Goal: Transaction & Acquisition: Purchase product/service

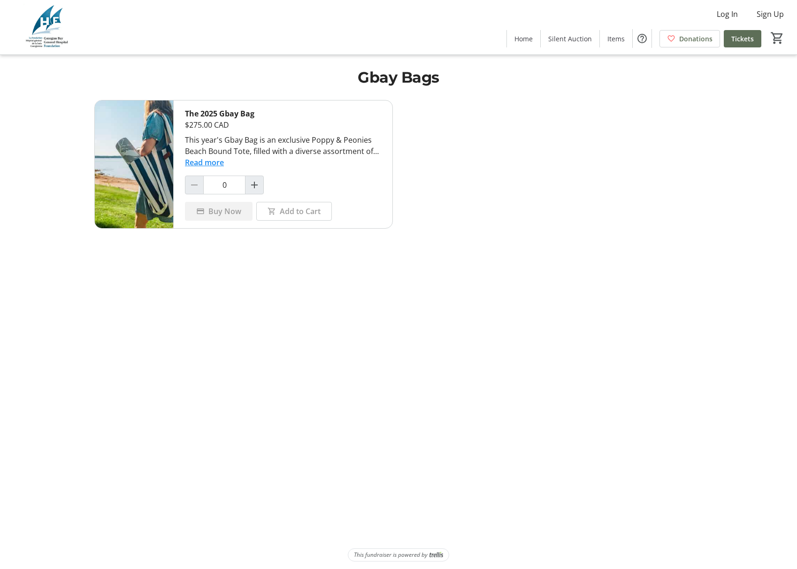
click at [213, 163] on button "Read more" at bounding box center [204, 162] width 39 height 11
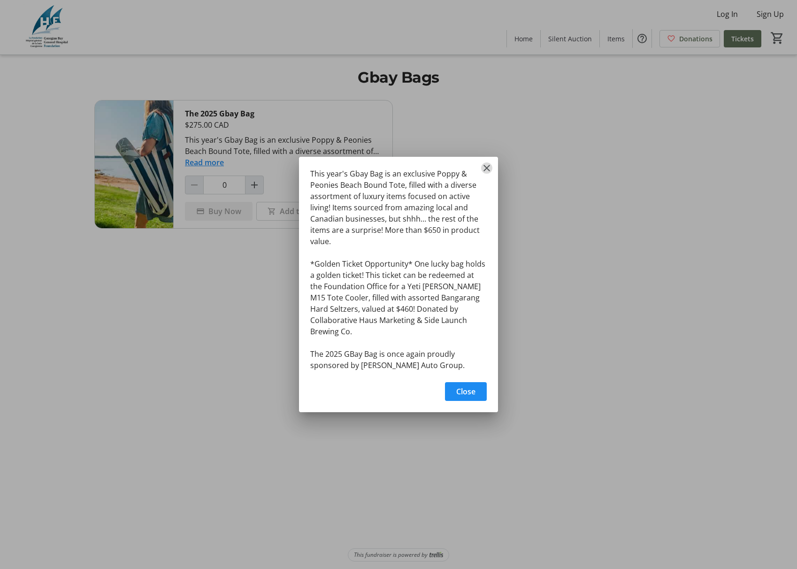
click at [487, 174] on mat-icon "Close" at bounding box center [486, 167] width 11 height 11
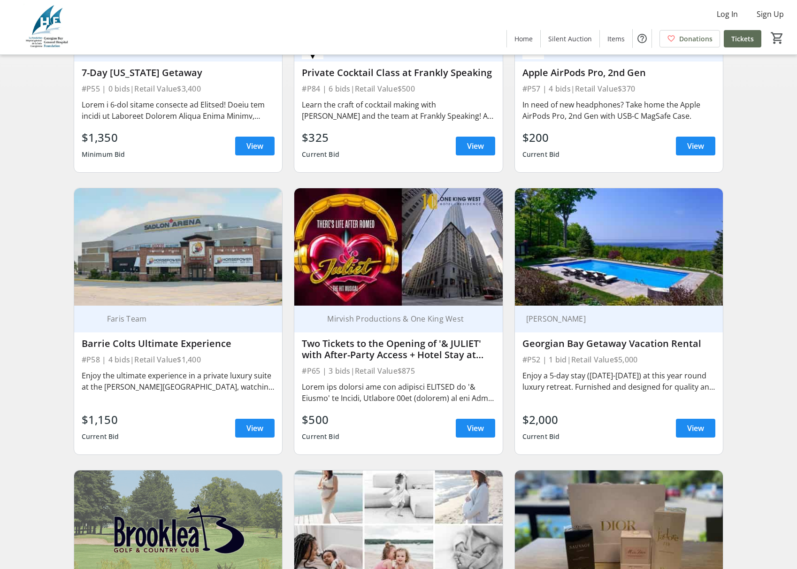
scroll to position [275, 0]
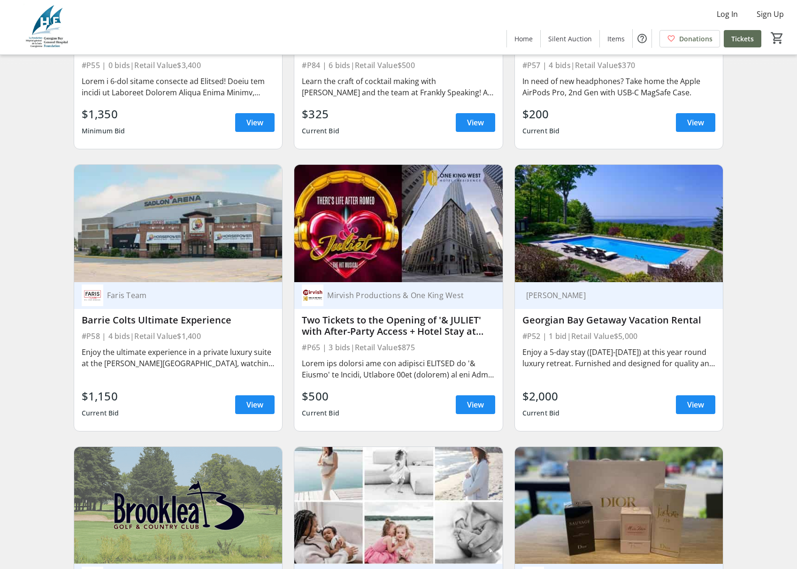
click at [593, 261] on img at bounding box center [619, 223] width 208 height 117
click at [594, 321] on div "Georgian Bay Getaway Vacation Rental" at bounding box center [619, 320] width 193 height 11
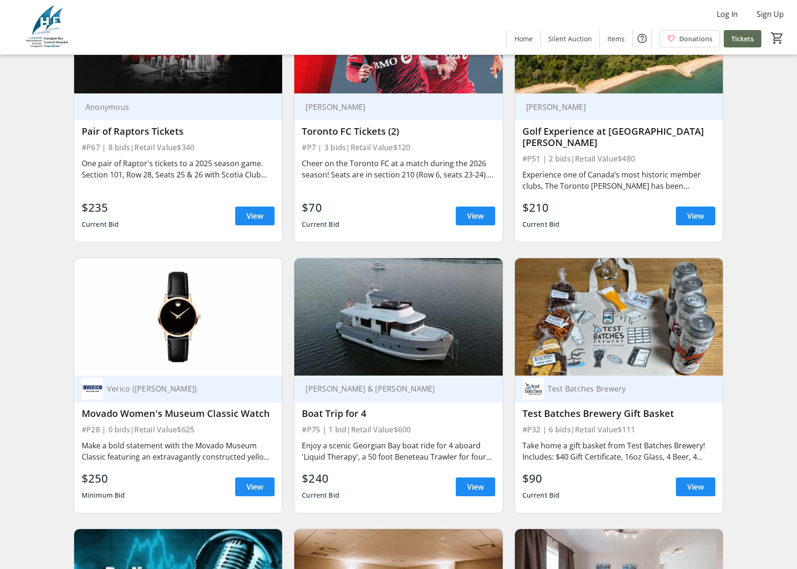
scroll to position [2758, 0]
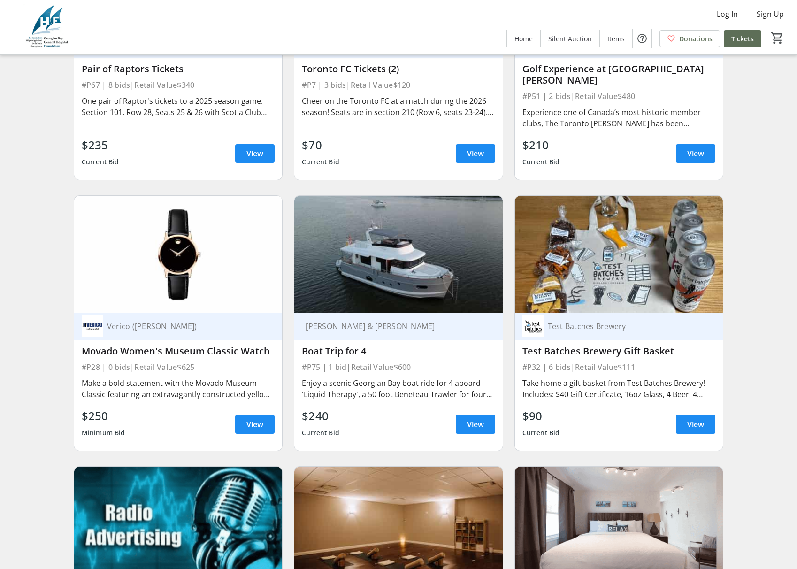
click at [484, 377] on div "Enjoy a scenic Georgian Bay boat ride for 4 aboard 'Liquid Therapy', a 50 foot …" at bounding box center [398, 388] width 193 height 23
click at [367, 322] on div "Rob Snyder & Suzanne Strongman" at bounding box center [393, 326] width 182 height 9
click at [428, 251] on img at bounding box center [398, 254] width 208 height 117
click at [477, 419] on span "View" at bounding box center [475, 424] width 17 height 11
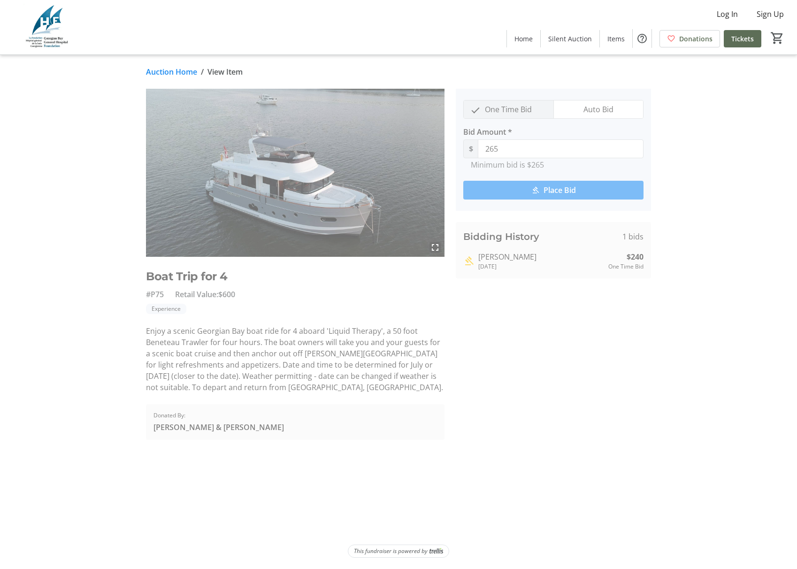
click at [393, 167] on img at bounding box center [295, 173] width 299 height 168
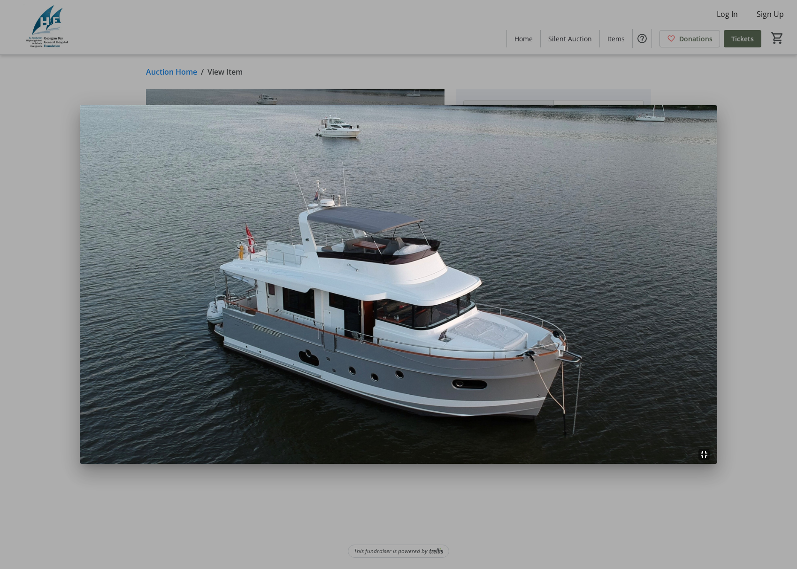
click at [460, 198] on img at bounding box center [399, 284] width 638 height 359
click at [50, 89] on div at bounding box center [398, 284] width 797 height 569
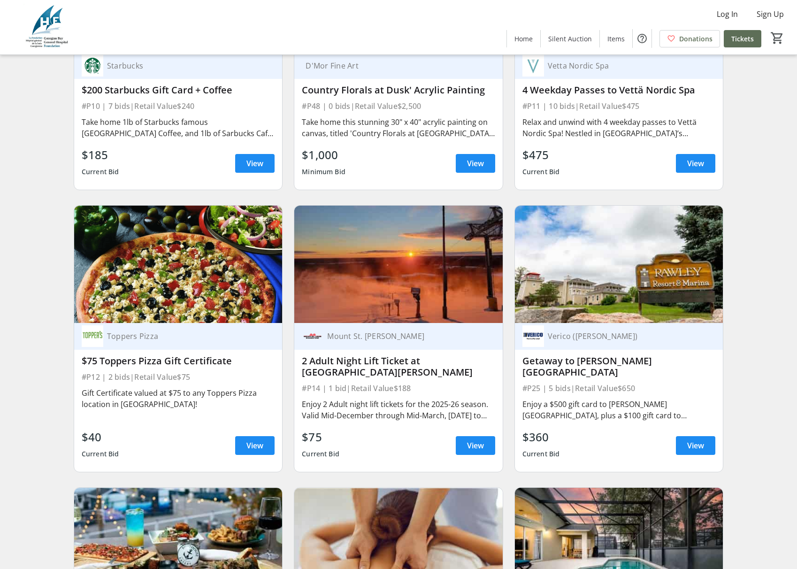
scroll to position [943, 0]
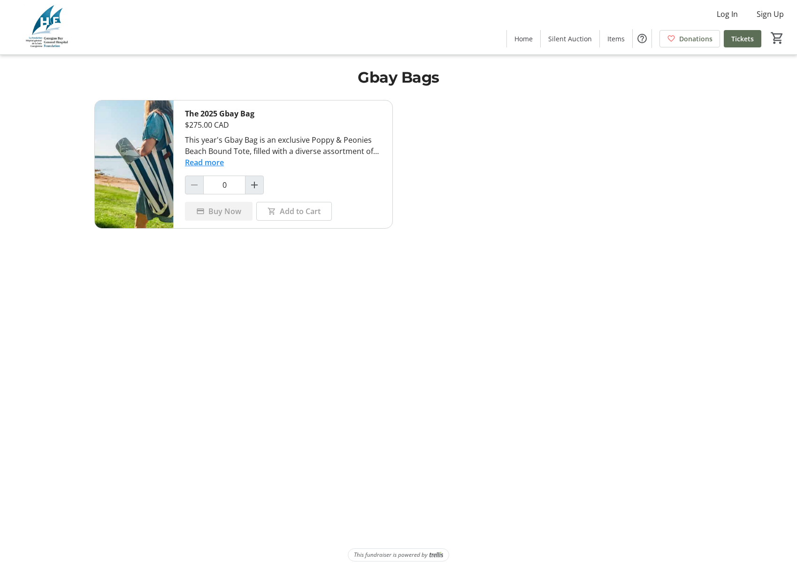
click at [146, 157] on img at bounding box center [134, 164] width 78 height 128
click at [202, 166] on button "Read more" at bounding box center [204, 162] width 39 height 11
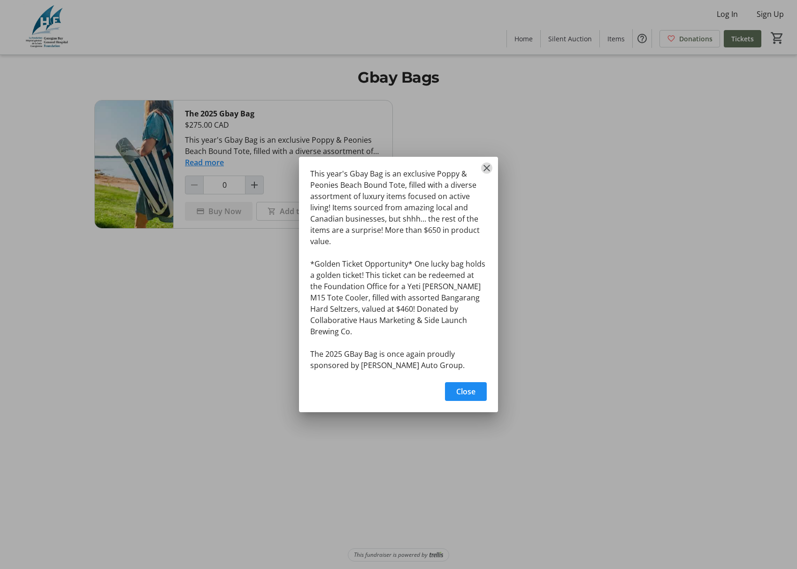
click at [485, 174] on mat-icon "Close" at bounding box center [486, 167] width 11 height 11
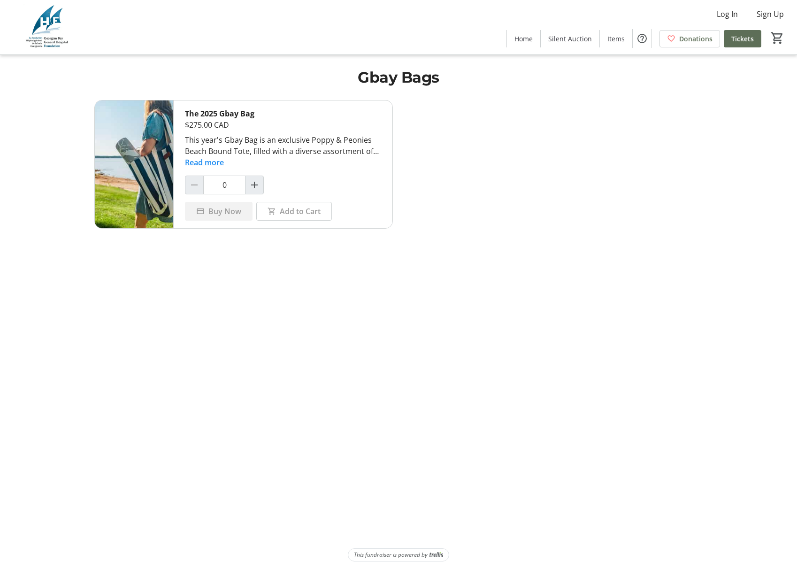
click at [137, 174] on img at bounding box center [134, 164] width 78 height 128
click at [196, 165] on button "Read more" at bounding box center [204, 162] width 39 height 11
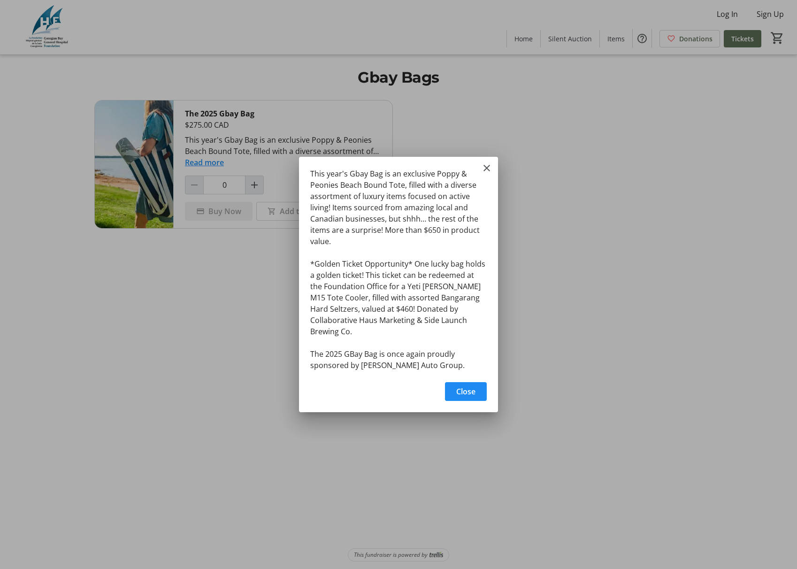
click at [494, 182] on div "This year's Gbay Bag is an exclusive Poppy & Peonies Beach Bound Tote, filled w…" at bounding box center [398, 267] width 199 height 220
drag, startPoint x: 485, startPoint y: 178, endPoint x: 489, endPoint y: 175, distance: 5.0
click at [487, 174] on mat-icon "Close" at bounding box center [486, 167] width 11 height 11
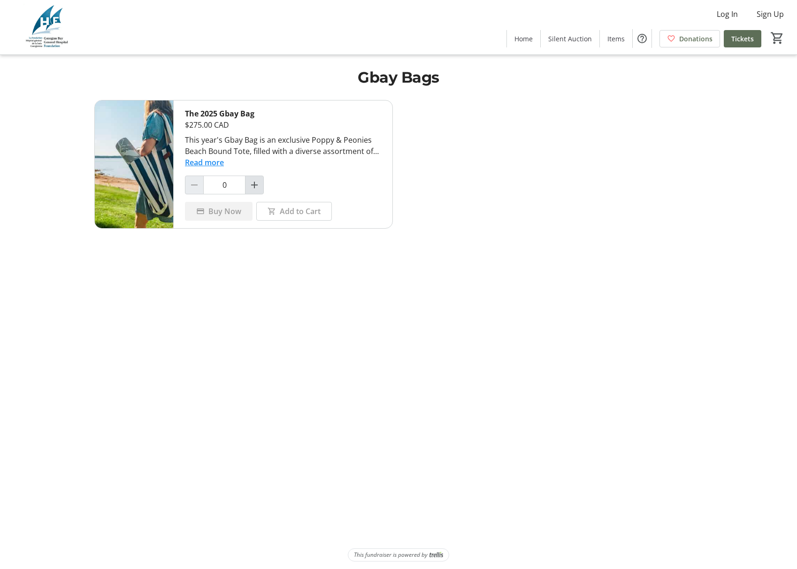
click at [259, 186] on mat-icon "Increment by one" at bounding box center [254, 184] width 11 height 11
type input "1"
click at [204, 162] on button "Read more" at bounding box center [204, 162] width 39 height 11
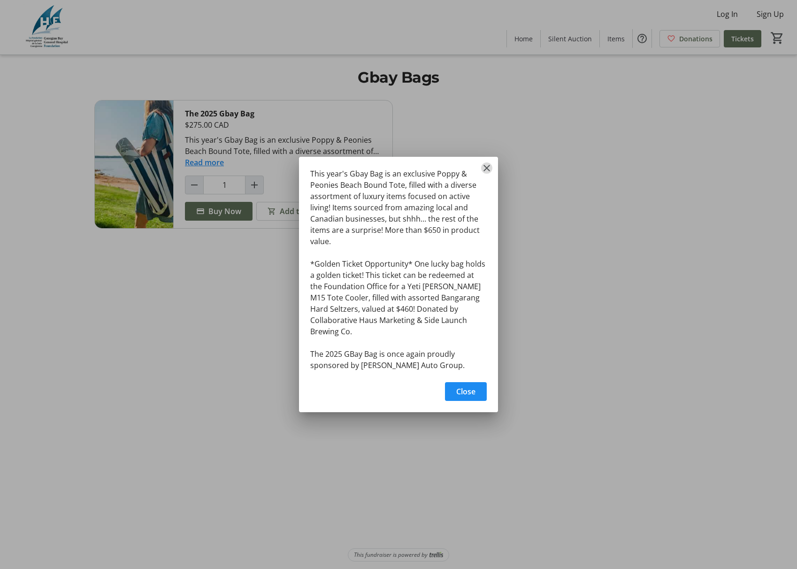
click at [489, 174] on mat-icon "Close" at bounding box center [486, 167] width 11 height 11
